Goal: Task Accomplishment & Management: Manage account settings

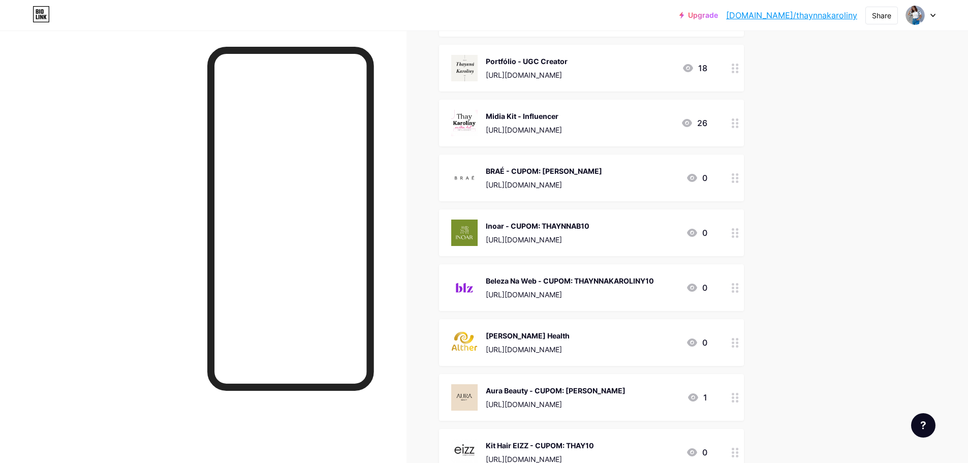
scroll to position [152, 0]
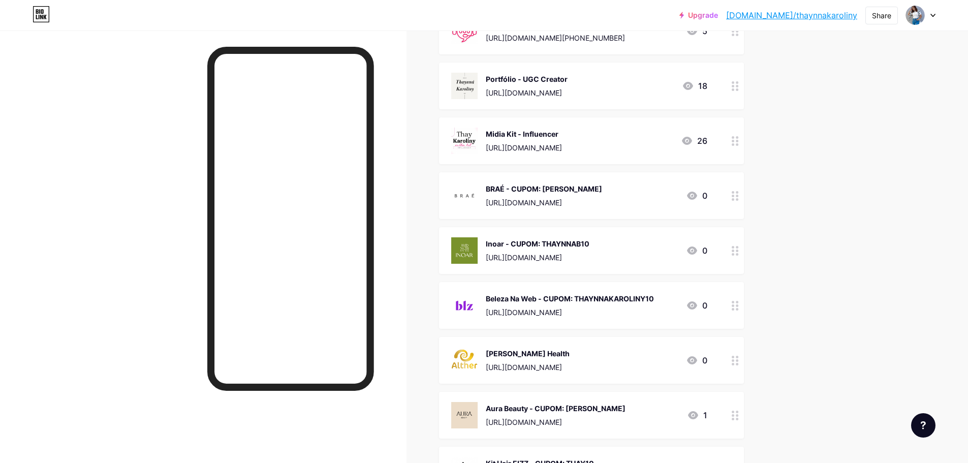
drag, startPoint x: 551, startPoint y: 96, endPoint x: 551, endPoint y: 160, distance: 64.0
click at [551, 160] on span "Publicidades, Parcerias e Permutas [URL][DOMAIN_NAME][PHONE_NUMBER] 5 Portfólio…" at bounding box center [591, 443] width 305 height 870
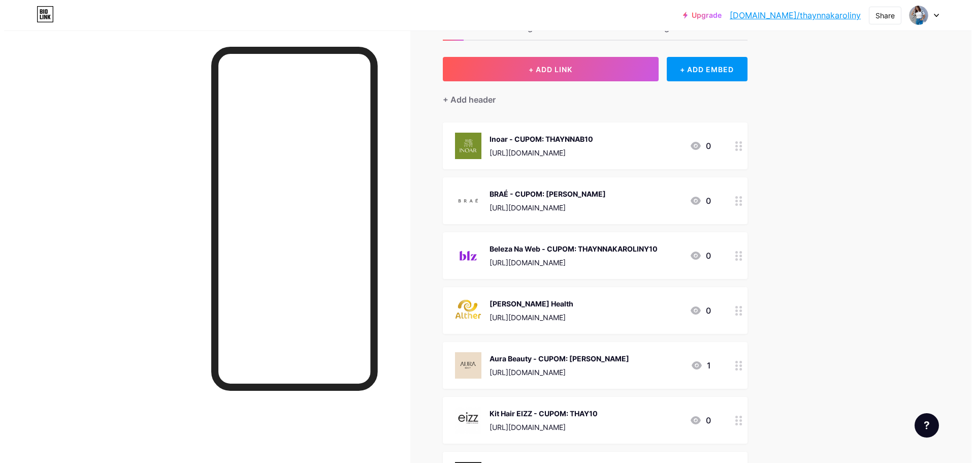
scroll to position [0, 0]
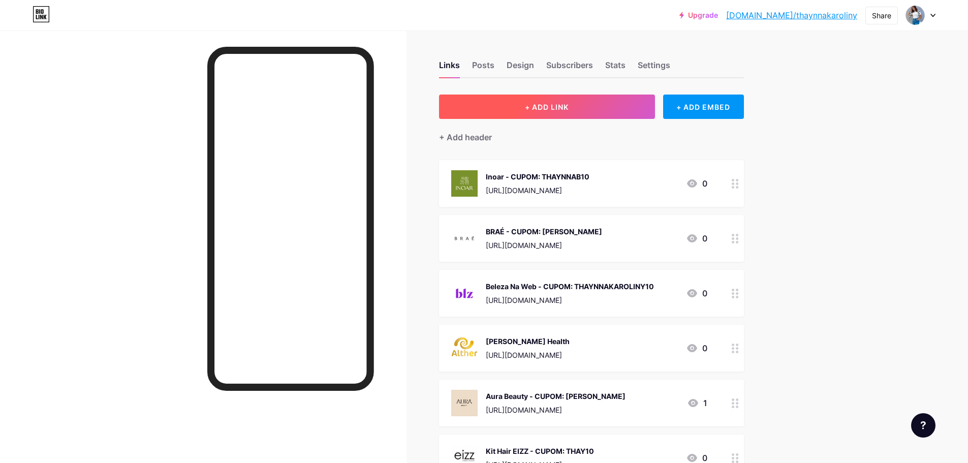
click at [615, 102] on button "+ ADD LINK" at bounding box center [547, 106] width 216 height 24
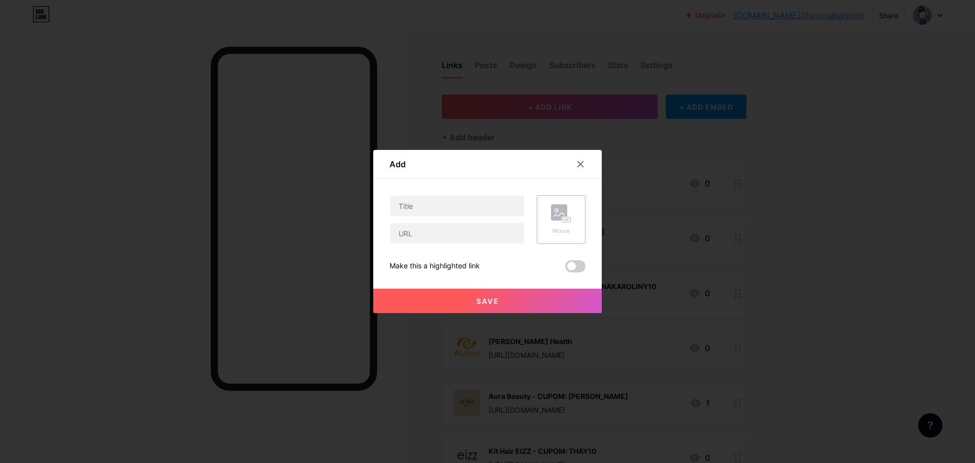
click at [566, 218] on rect at bounding box center [567, 219] width 8 height 5
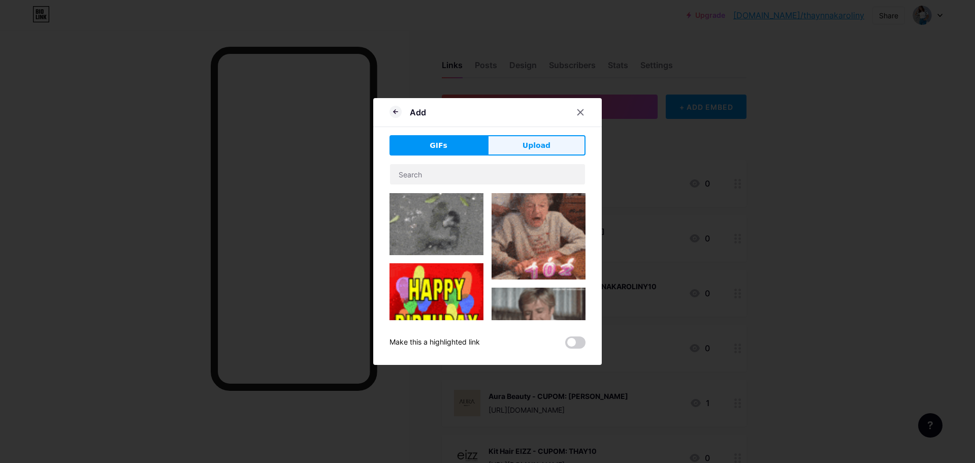
click at [529, 144] on span "Upload" at bounding box center [537, 145] width 28 height 11
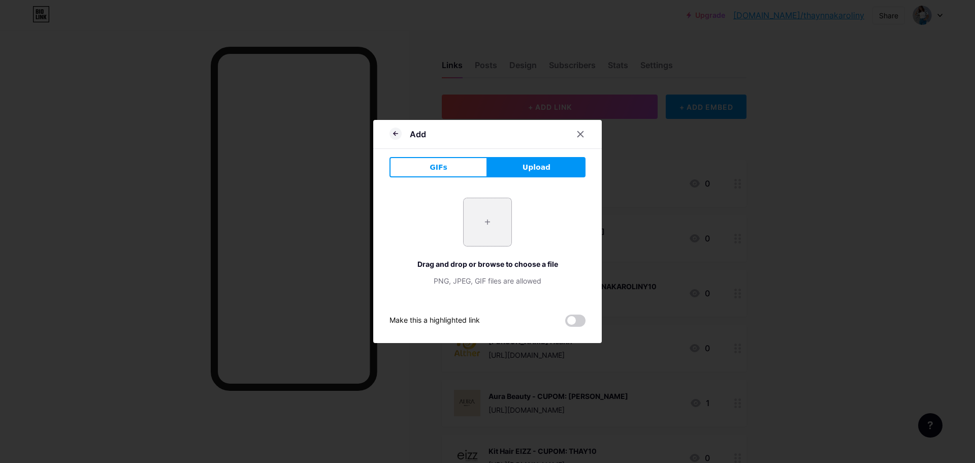
click at [490, 227] on input "file" at bounding box center [488, 222] width 48 height 48
type input "C:\fakepath\VHITA.jpg"
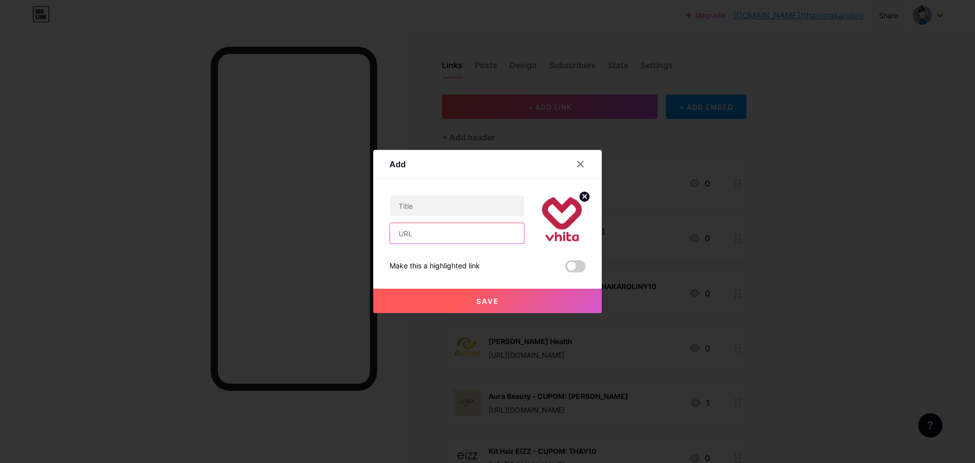
drag, startPoint x: 430, startPoint y: 234, endPoint x: 438, endPoint y: 234, distance: 8.1
click at [430, 234] on input "text" at bounding box center [457, 233] width 134 height 20
paste input "[URL][DOMAIN_NAME]"
type input "[URL][DOMAIN_NAME]"
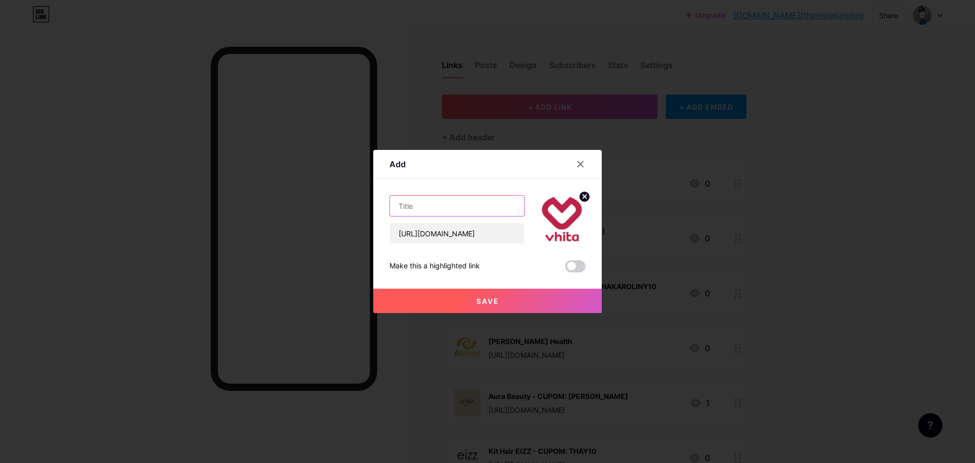
click at [467, 209] on input "text" at bounding box center [457, 206] width 134 height 20
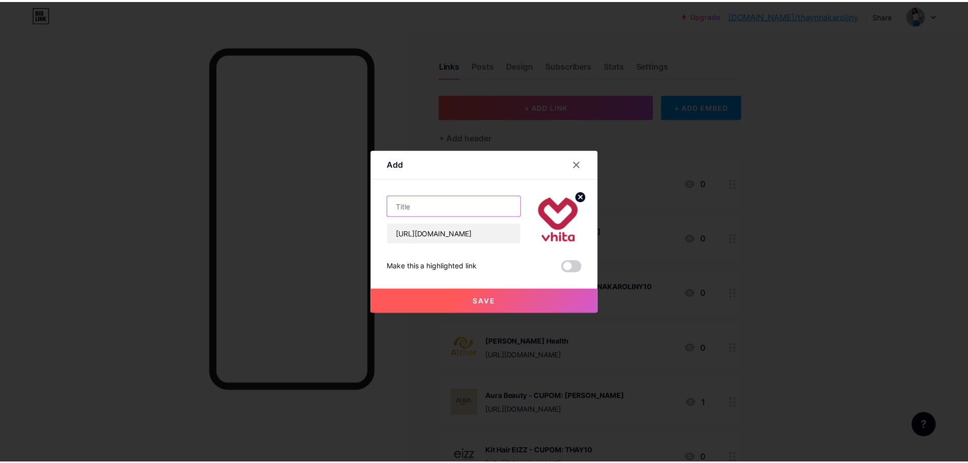
scroll to position [0, 0]
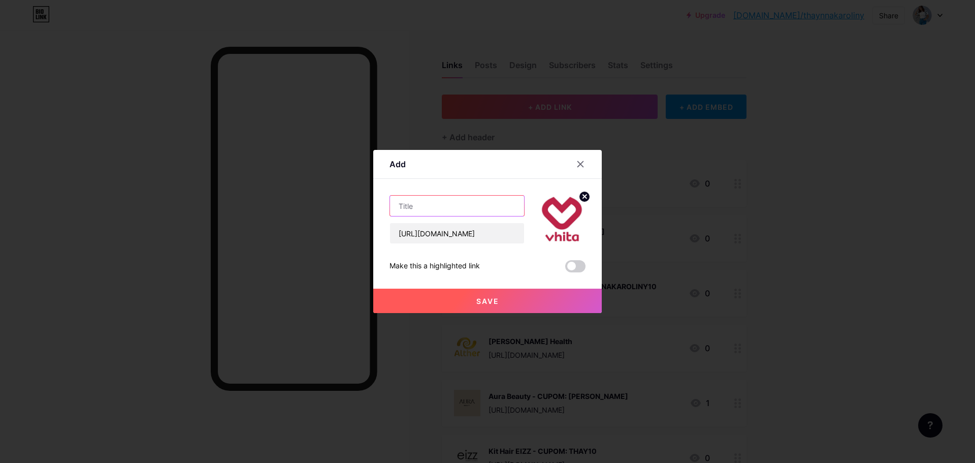
paste input "10THAYKAROLINY"
click at [401, 204] on input "10THAYKAROLINY" at bounding box center [457, 206] width 134 height 20
type input "Vhita Suplementos - CUPOM: THAYKAROLINY"
click at [488, 298] on span "Save" at bounding box center [487, 301] width 23 height 9
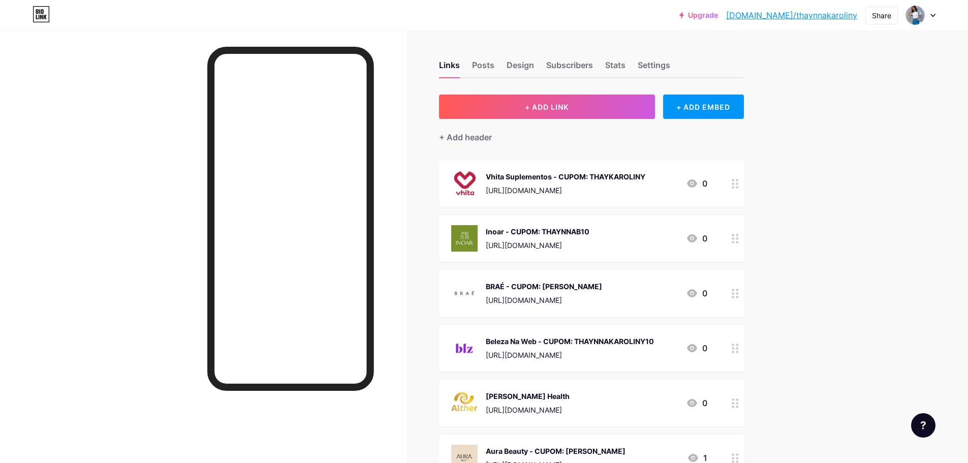
click at [733, 183] on div at bounding box center [734, 183] width 17 height 47
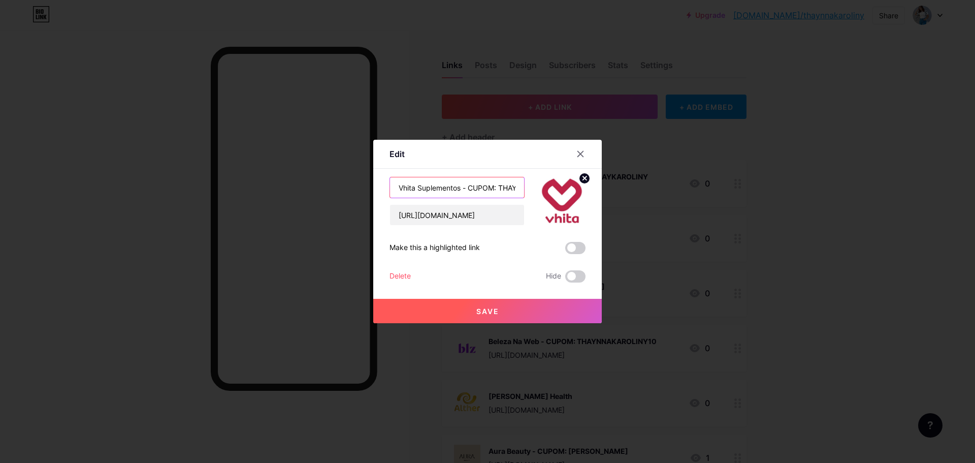
click at [500, 189] on input "Vhita Suplementos - CUPOM: THAYKAROLINY" at bounding box center [457, 187] width 134 height 20
type input "Vhita Suplementos - CUPOM: 10THAYKAROLINY"
click at [476, 307] on span "Save" at bounding box center [487, 311] width 23 height 9
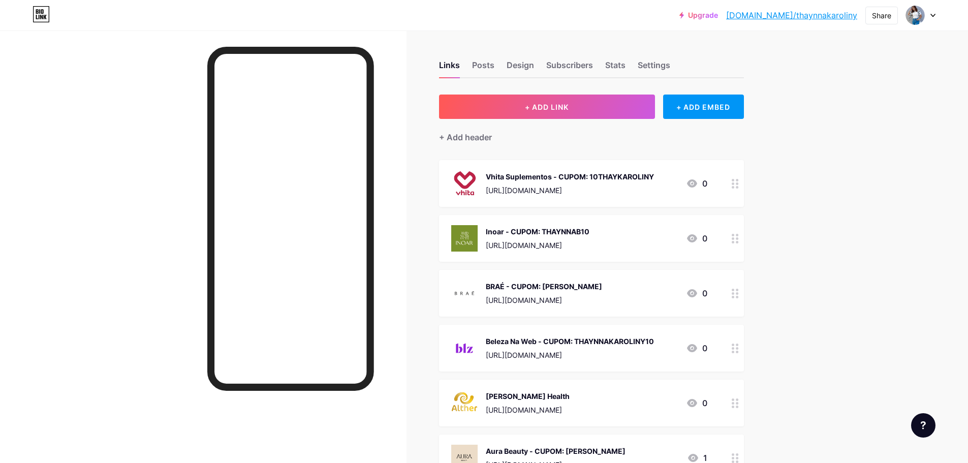
click at [602, 300] on div "[URL][DOMAIN_NAME]" at bounding box center [544, 300] width 116 height 11
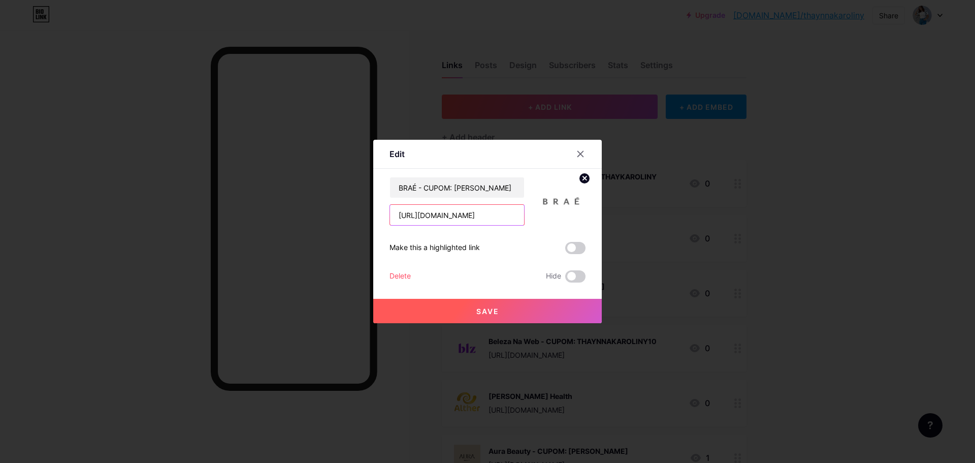
click at [470, 217] on input "[URL][DOMAIN_NAME]" at bounding box center [457, 215] width 134 height 20
click at [495, 308] on span "Save" at bounding box center [487, 311] width 23 height 9
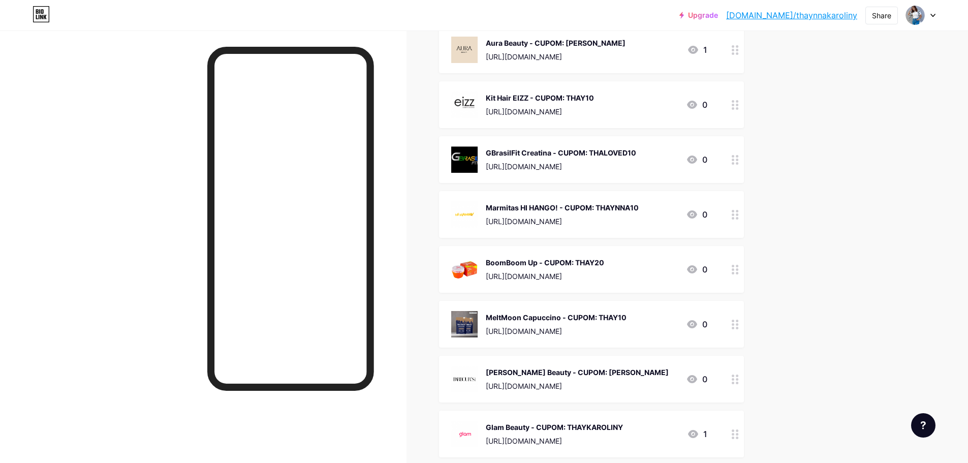
scroll to position [457, 0]
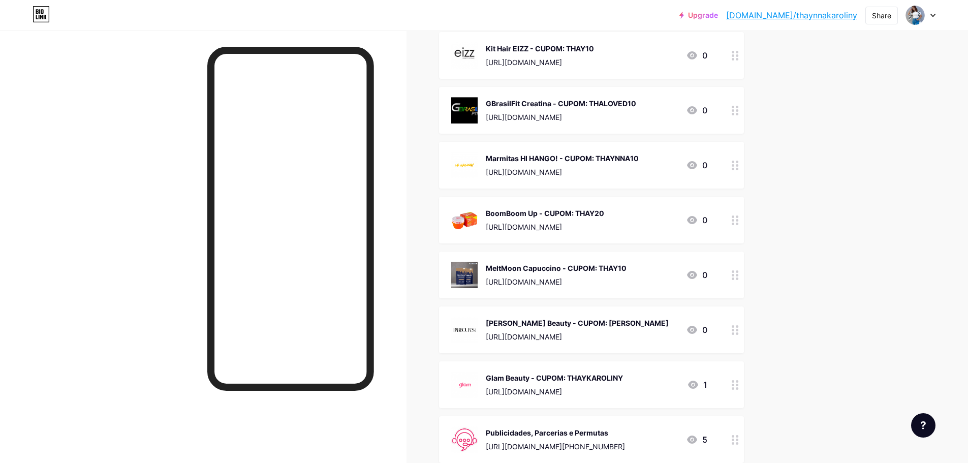
click at [604, 221] on div "[URL][DOMAIN_NAME]" at bounding box center [545, 226] width 118 height 11
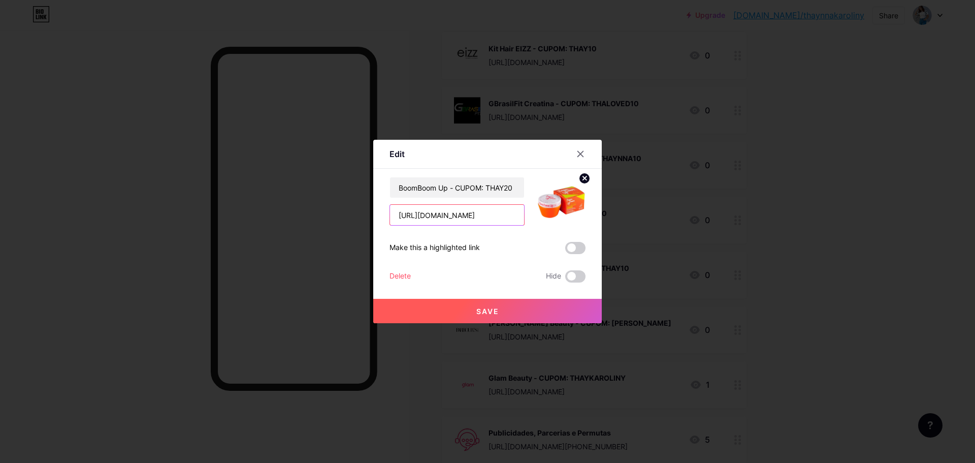
click at [454, 220] on input "[URL][DOMAIN_NAME]" at bounding box center [457, 215] width 134 height 20
click at [509, 309] on button "Save" at bounding box center [487, 311] width 229 height 24
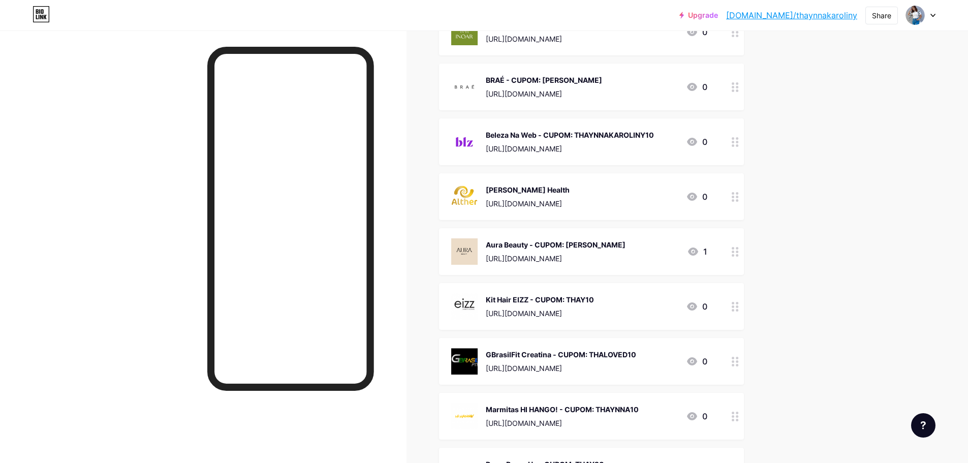
scroll to position [203, 0]
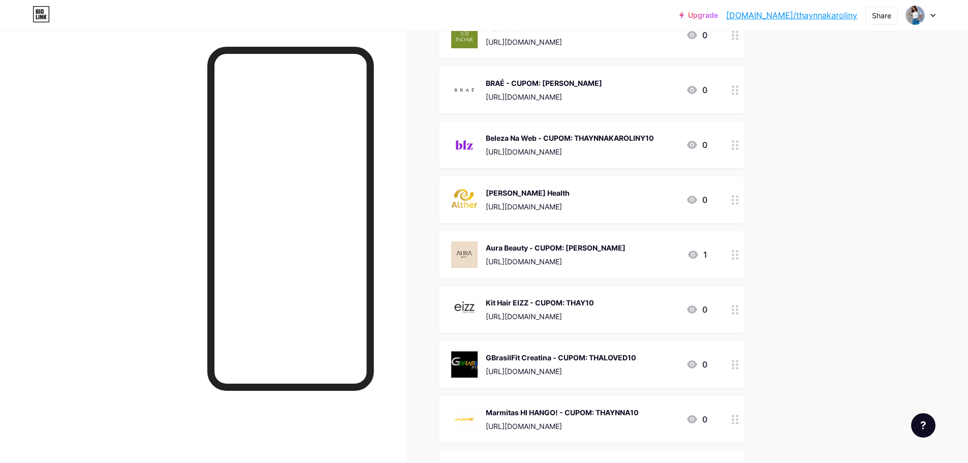
click at [471, 197] on img at bounding box center [464, 199] width 26 height 26
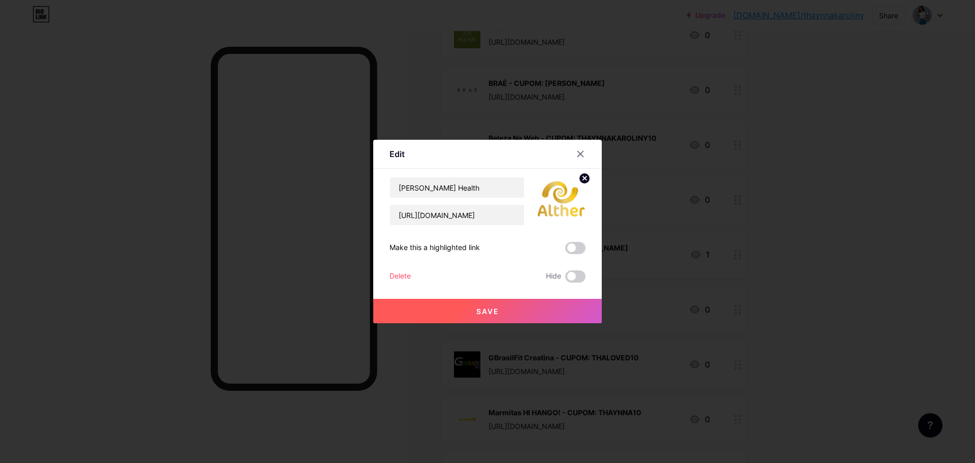
click at [584, 178] on icon at bounding box center [585, 178] width 4 height 4
click at [556, 197] on rect at bounding box center [559, 194] width 16 height 16
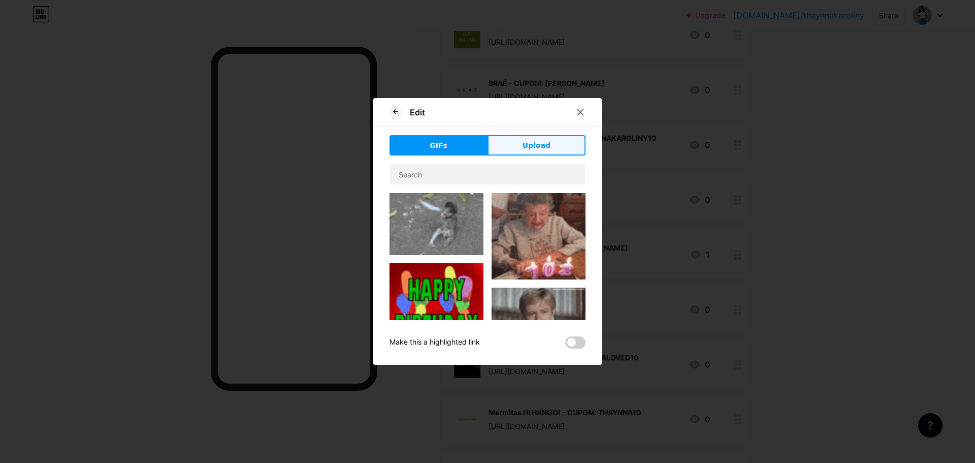
click at [549, 145] on button "Upload" at bounding box center [537, 145] width 98 height 20
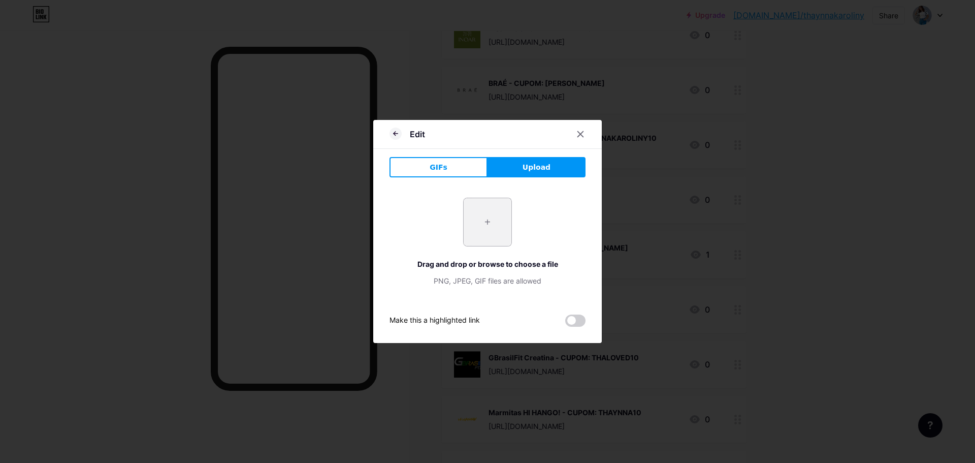
click at [468, 215] on input "file" at bounding box center [488, 222] width 48 height 48
type input "C:\fakepath\images.jpg"
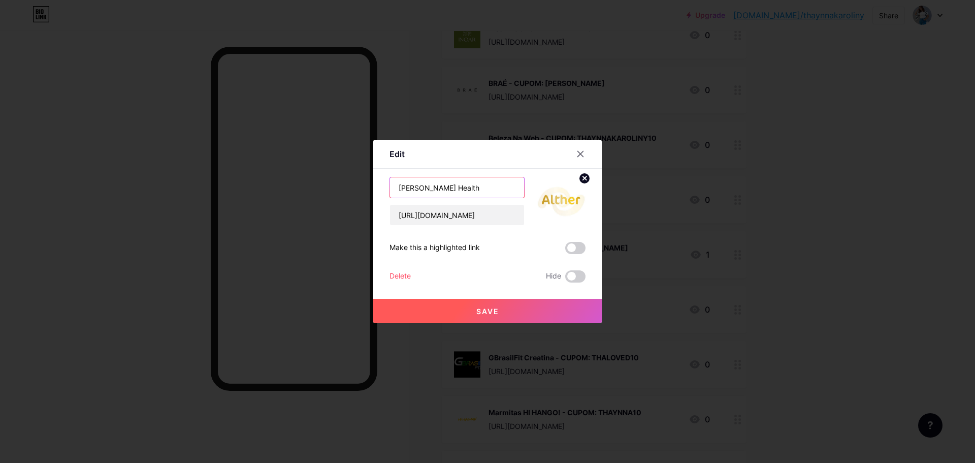
click at [450, 188] on input "[PERSON_NAME] Health" at bounding box center [457, 187] width 134 height 20
type input "[PERSON_NAME] Health And Beauty"
click at [469, 306] on button "Save" at bounding box center [487, 311] width 229 height 24
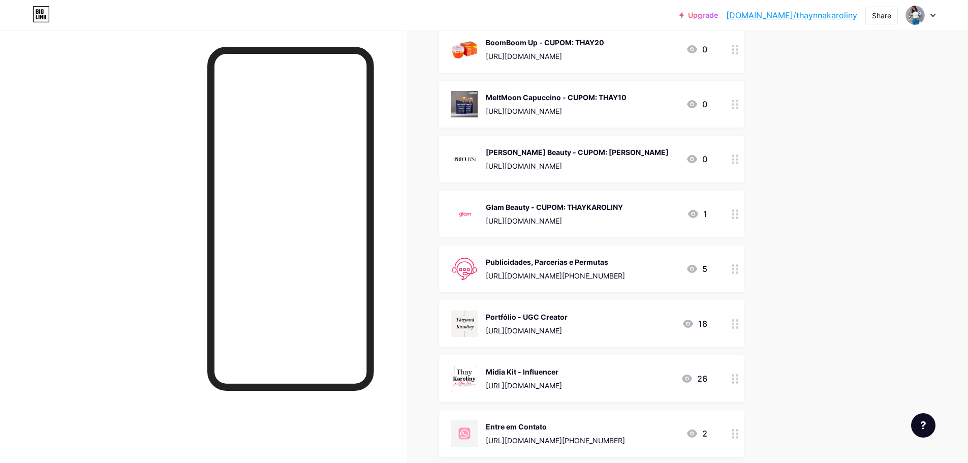
scroll to position [610, 0]
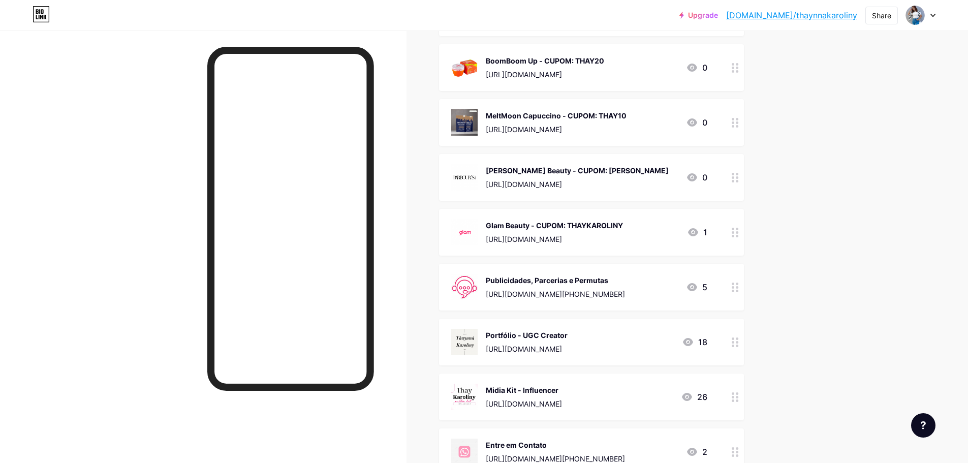
click at [560, 238] on div "[URL][DOMAIN_NAME]" at bounding box center [554, 239] width 137 height 11
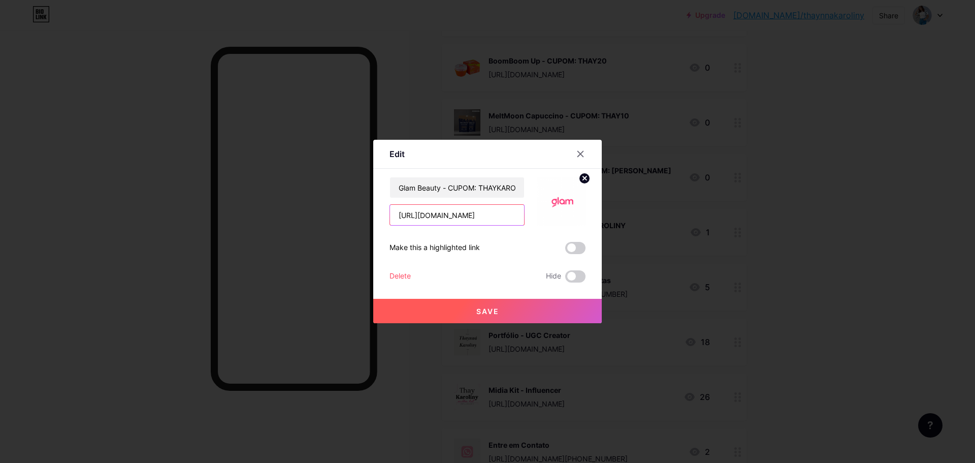
click at [469, 209] on input "[URL][DOMAIN_NAME]" at bounding box center [457, 215] width 134 height 20
click at [584, 155] on icon at bounding box center [581, 154] width 8 height 8
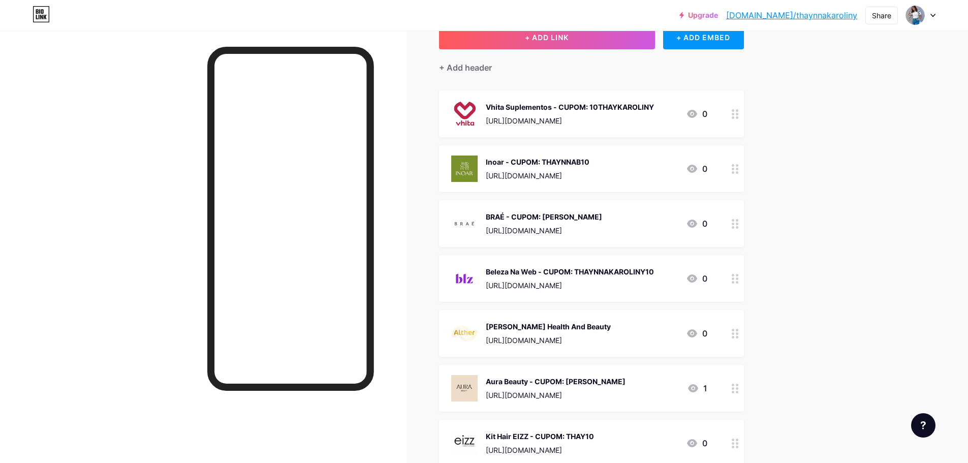
scroll to position [0, 0]
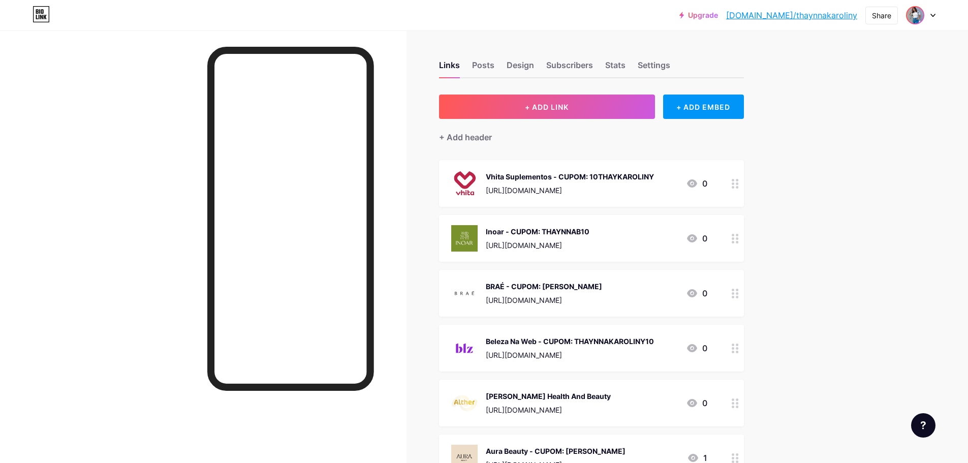
click at [913, 11] on img at bounding box center [915, 15] width 16 height 16
click at [863, 57] on div "Thaynná Karoliny ★" at bounding box center [877, 61] width 78 height 8
click at [485, 61] on div "Posts" at bounding box center [483, 68] width 22 height 18
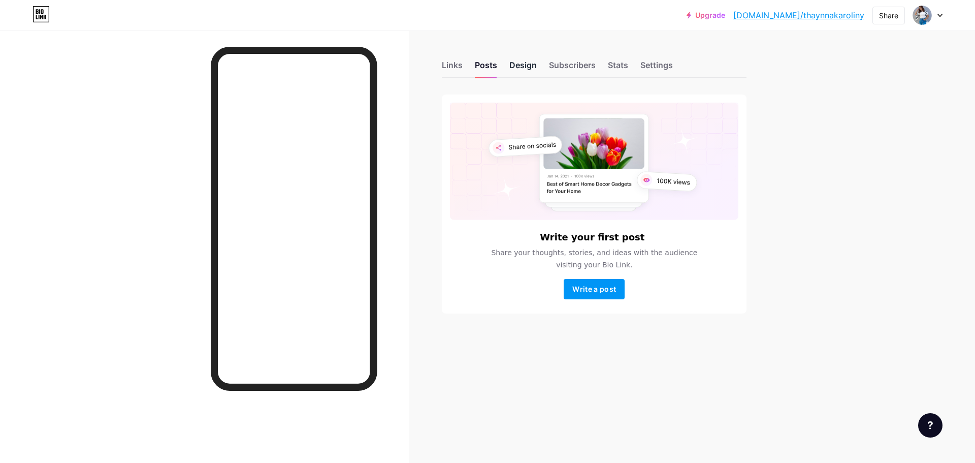
click at [529, 67] on div "Design" at bounding box center [522, 68] width 27 height 18
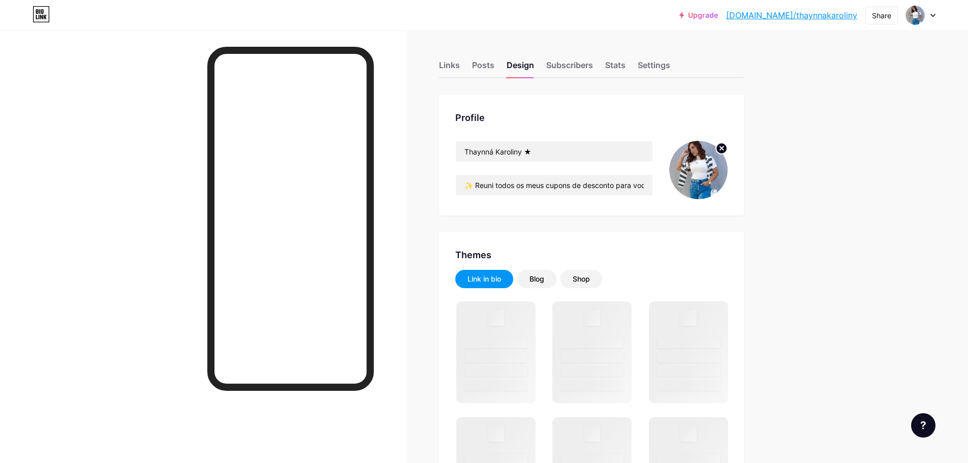
click at [693, 168] on img at bounding box center [698, 170] width 58 height 58
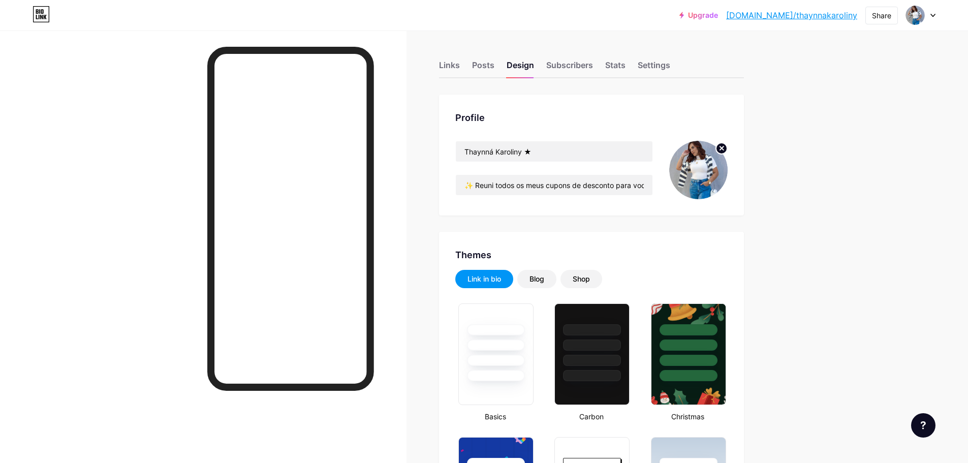
type input "#f5faf7"
type input "#1081ea"
type input "#000000"
click at [721, 148] on circle at bounding box center [721, 148] width 11 height 11
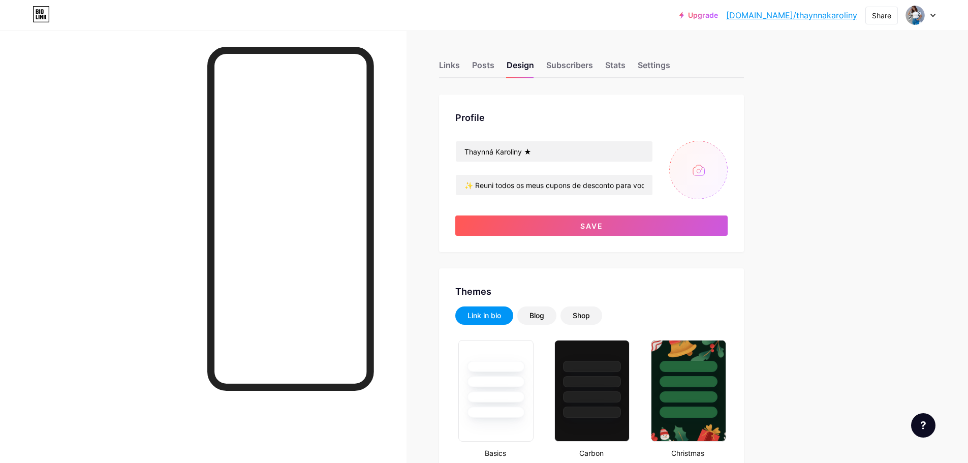
click at [703, 169] on input "file" at bounding box center [698, 170] width 58 height 58
click at [447, 71] on div "Links" at bounding box center [449, 68] width 21 height 18
